Goal: Check status

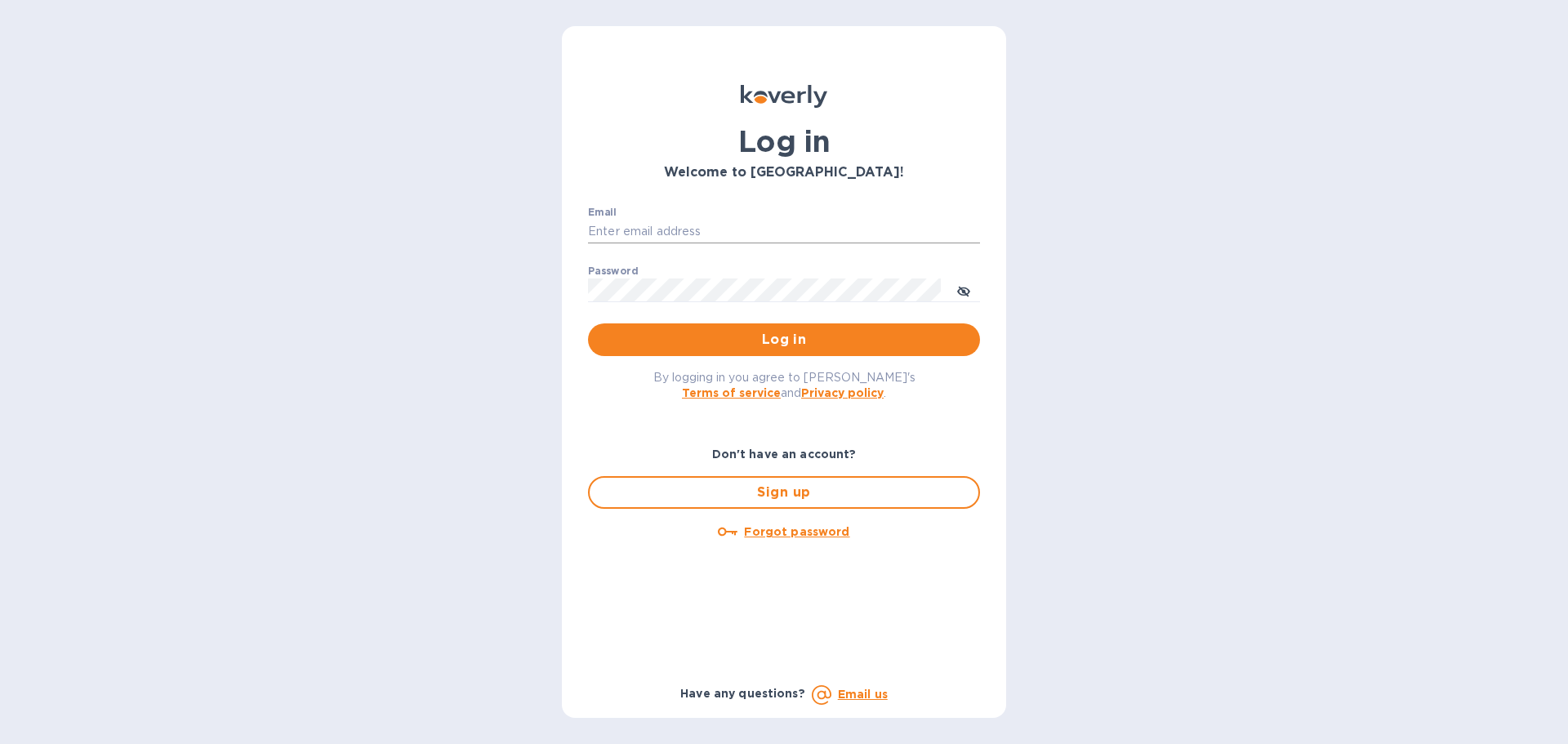
click at [662, 232] on input "Email" at bounding box center [784, 231] width 392 height 24
type input "kelly.christensen@shipspry.com"
click at [860, 339] on span "Log in" at bounding box center [784, 340] width 366 height 20
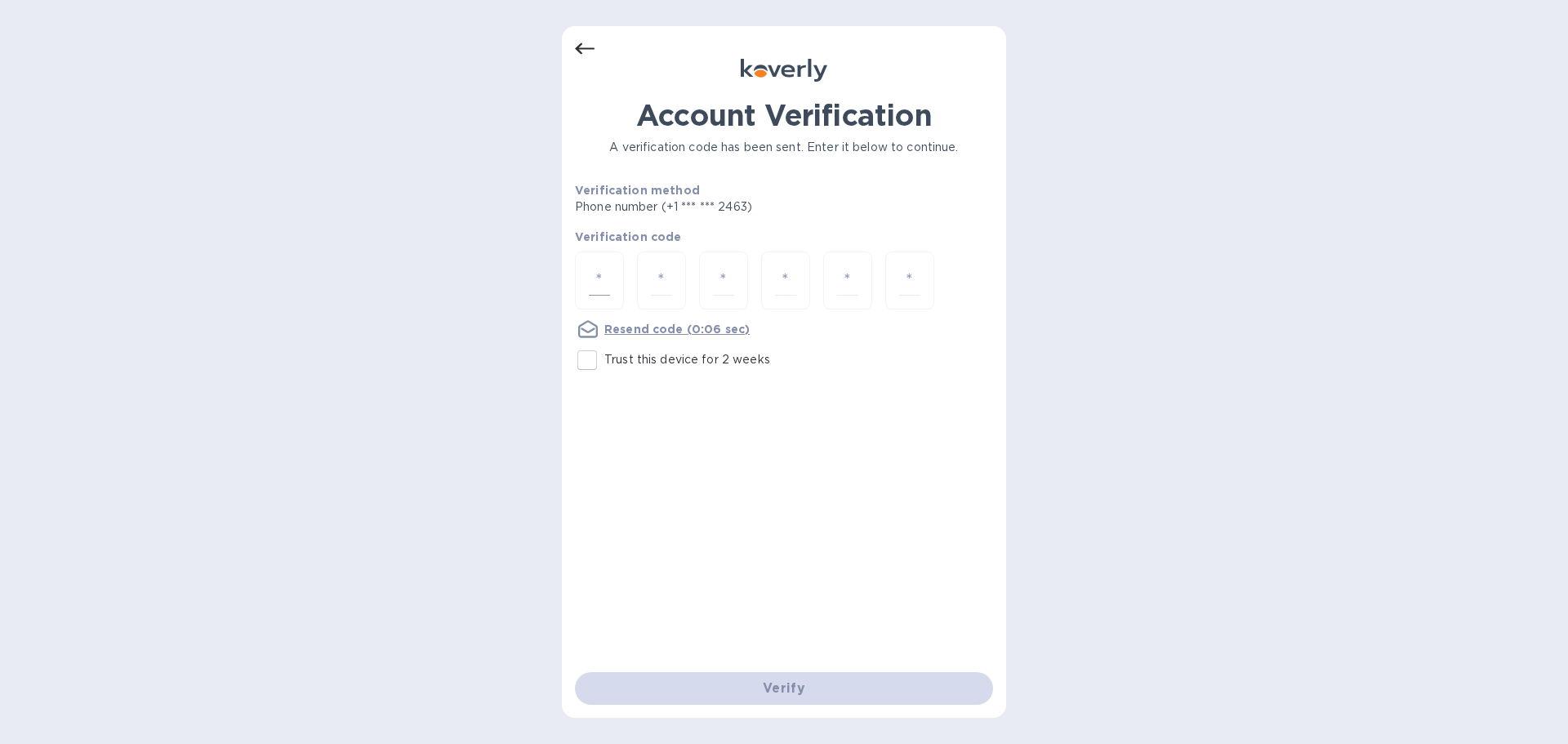
click at [589, 275] on div at bounding box center [599, 280] width 49 height 58
type input "7"
type input "9"
type input "5"
type input "6"
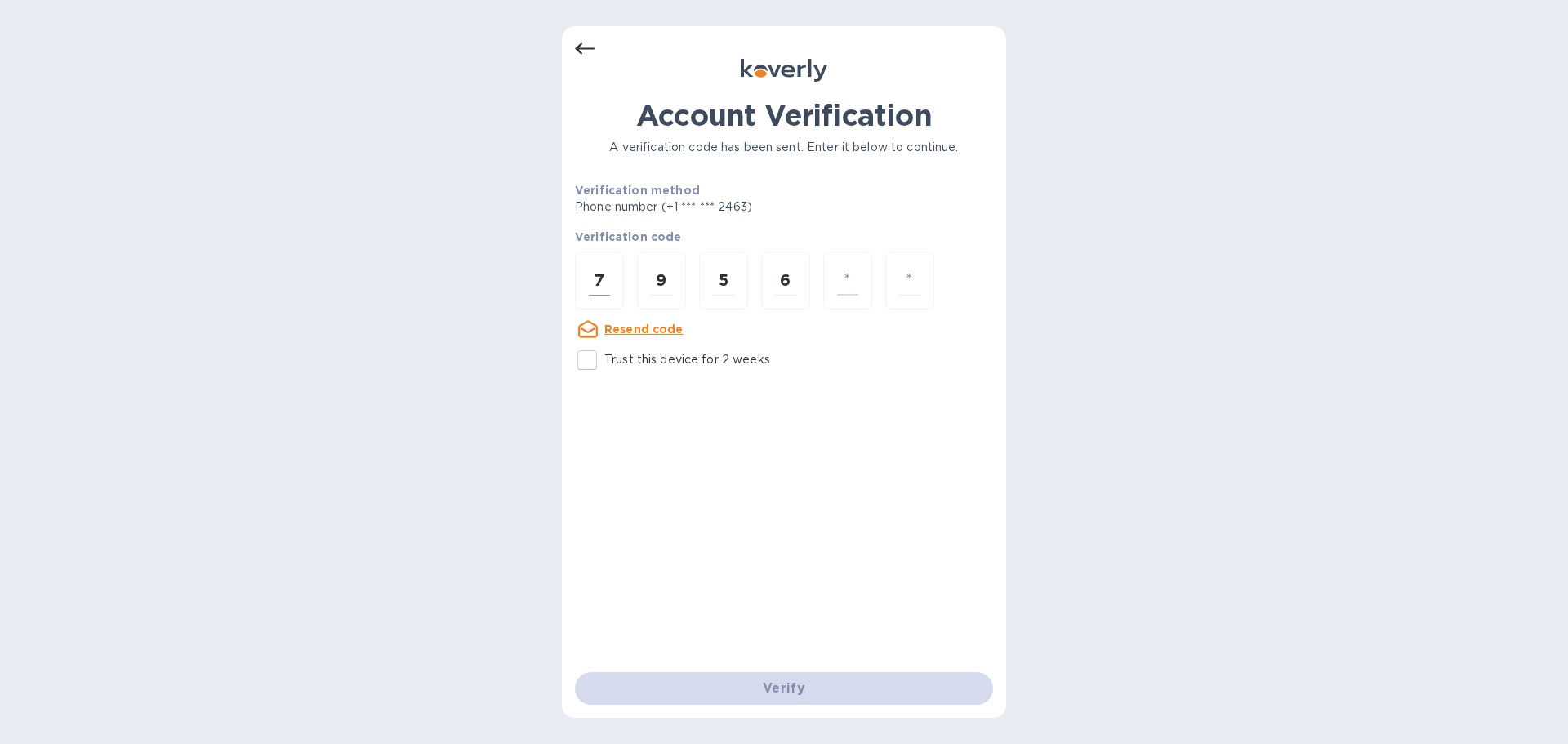
type input "7"
type input "3"
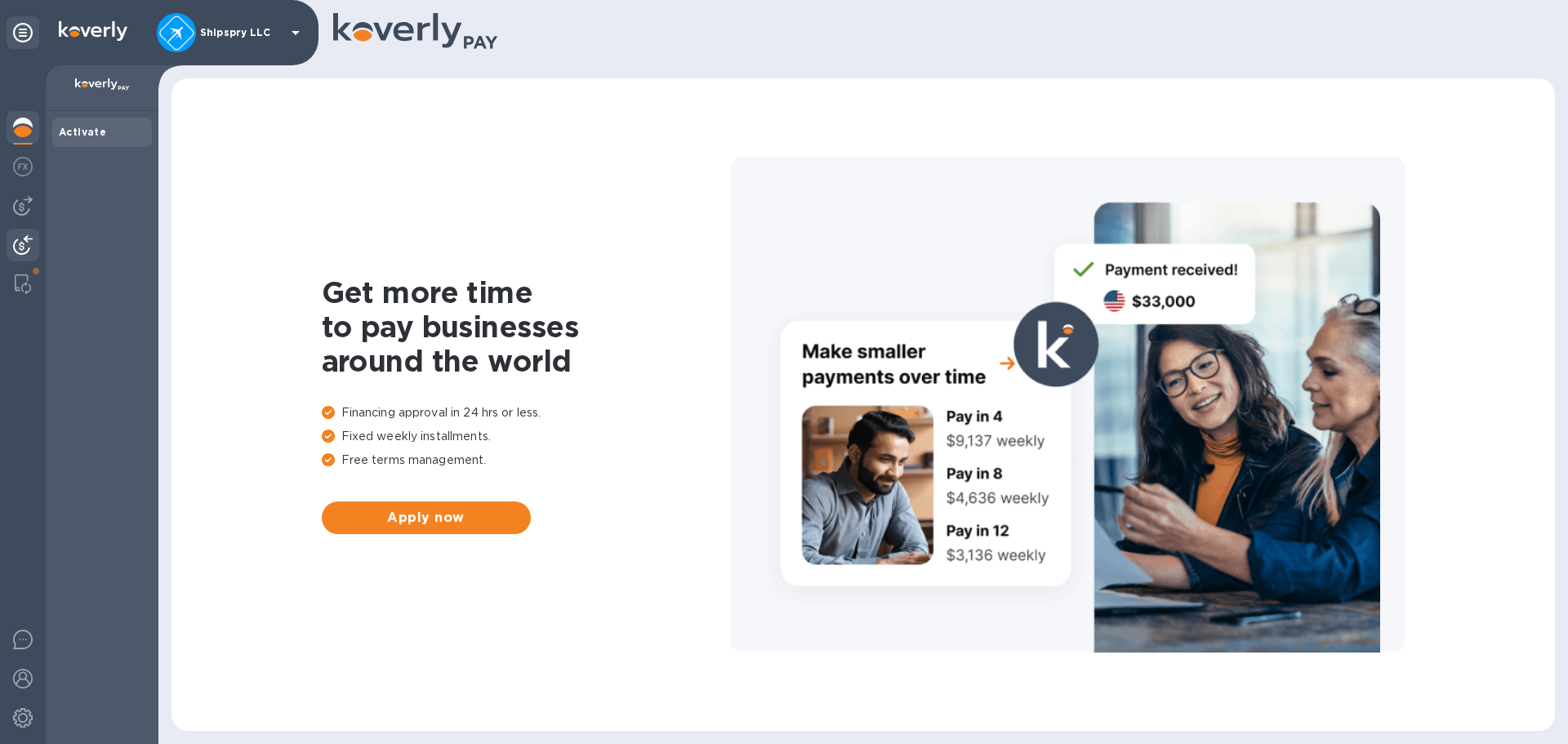
click at [21, 239] on img at bounding box center [23, 245] width 20 height 20
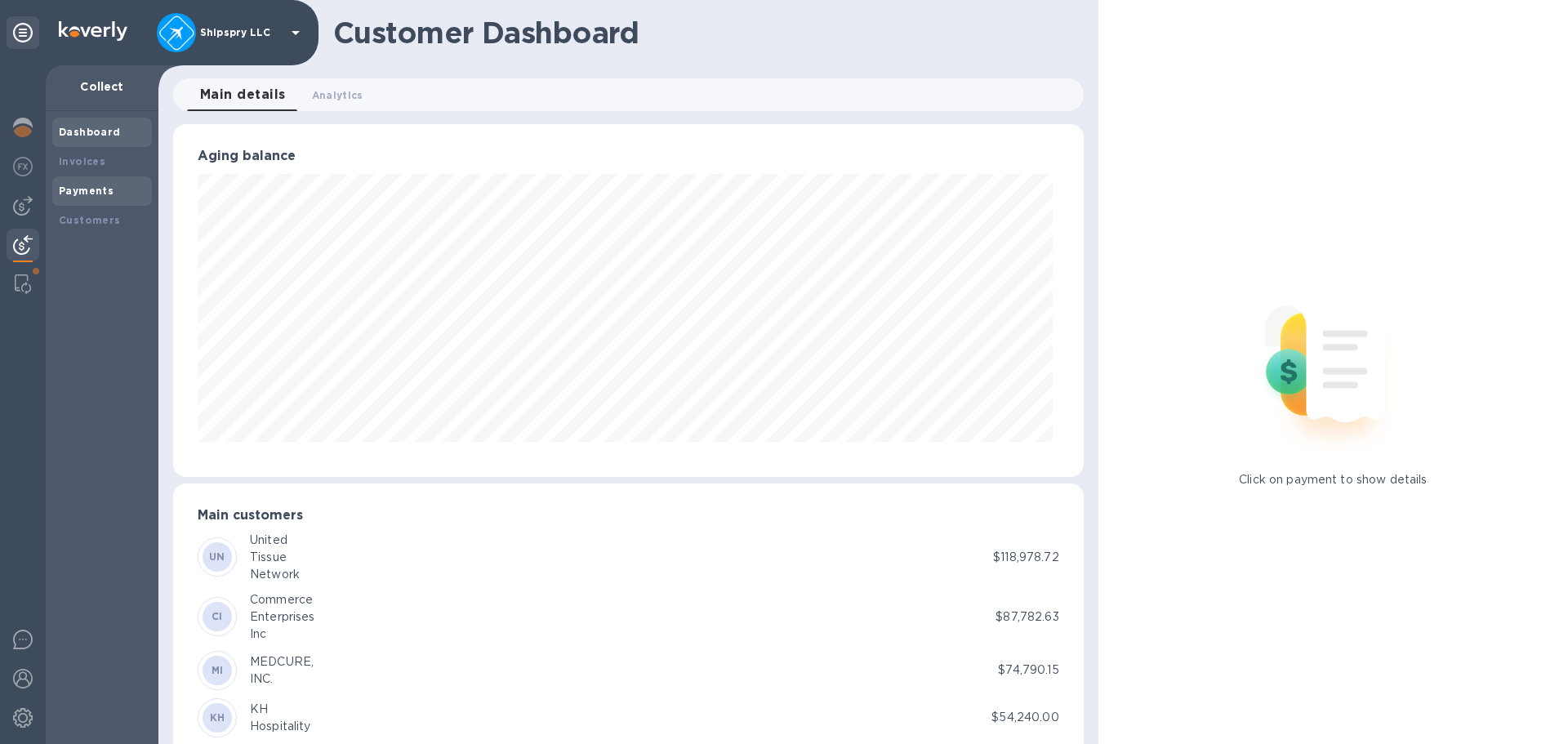
scroll to position [816081, 815844]
click at [87, 193] on b "Payments" at bounding box center [86, 191] width 54 height 12
